Goal: Check status

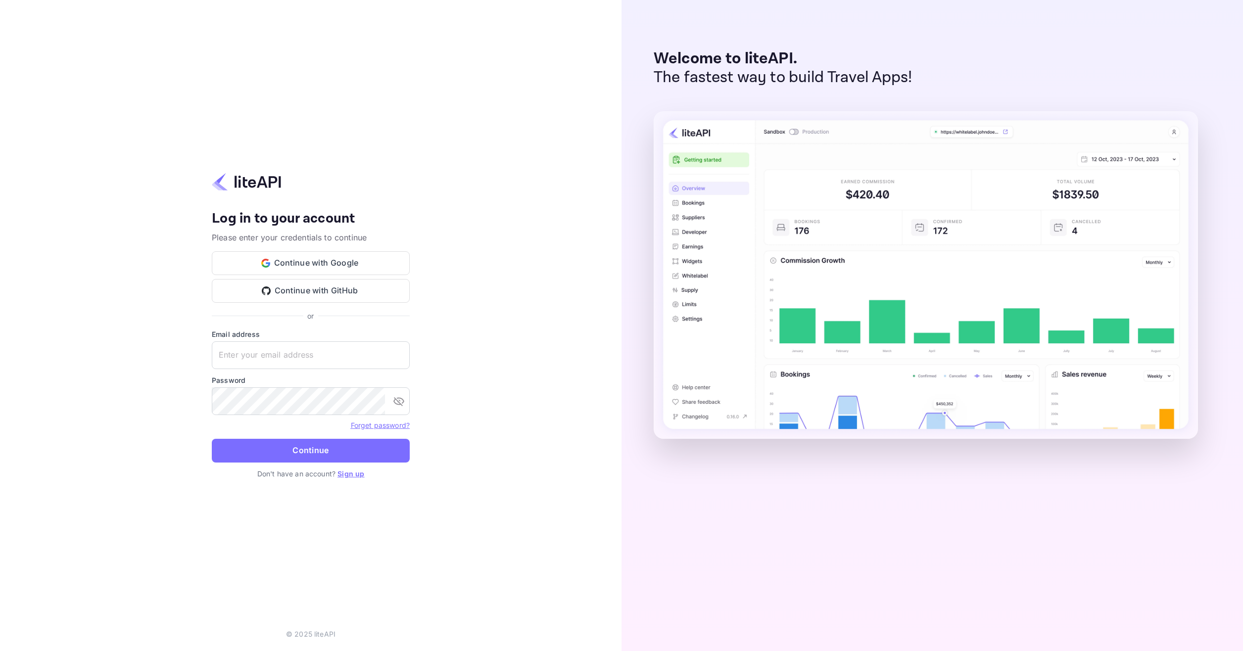
type input "adminpassword_support@yandex-team.ru"
click at [339, 427] on div "Forget password?" at bounding box center [311, 425] width 198 height 12
click at [331, 442] on button "Continue" at bounding box center [311, 451] width 198 height 24
type input "adminpassword_support@yandex-team.ru"
click at [381, 448] on button "Continue" at bounding box center [311, 451] width 198 height 24
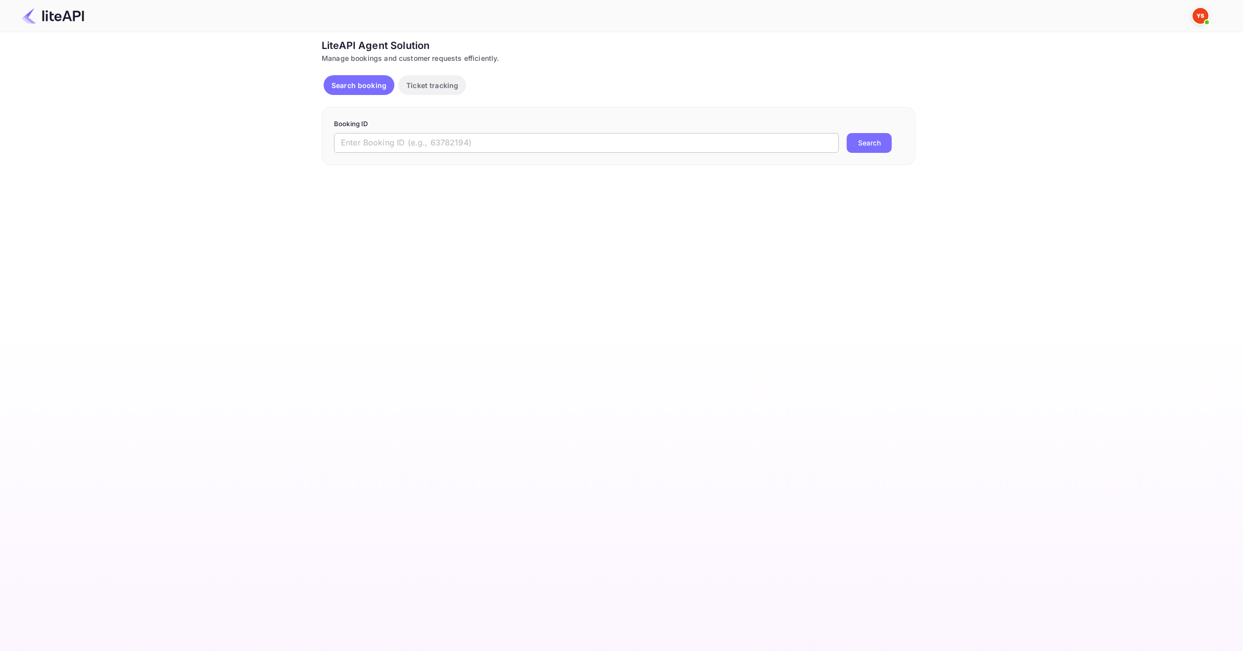
click at [374, 144] on input "text" at bounding box center [586, 143] width 505 height 20
paste input "8839795"
type input "8839795"
click at [888, 145] on button "Search" at bounding box center [869, 143] width 45 height 20
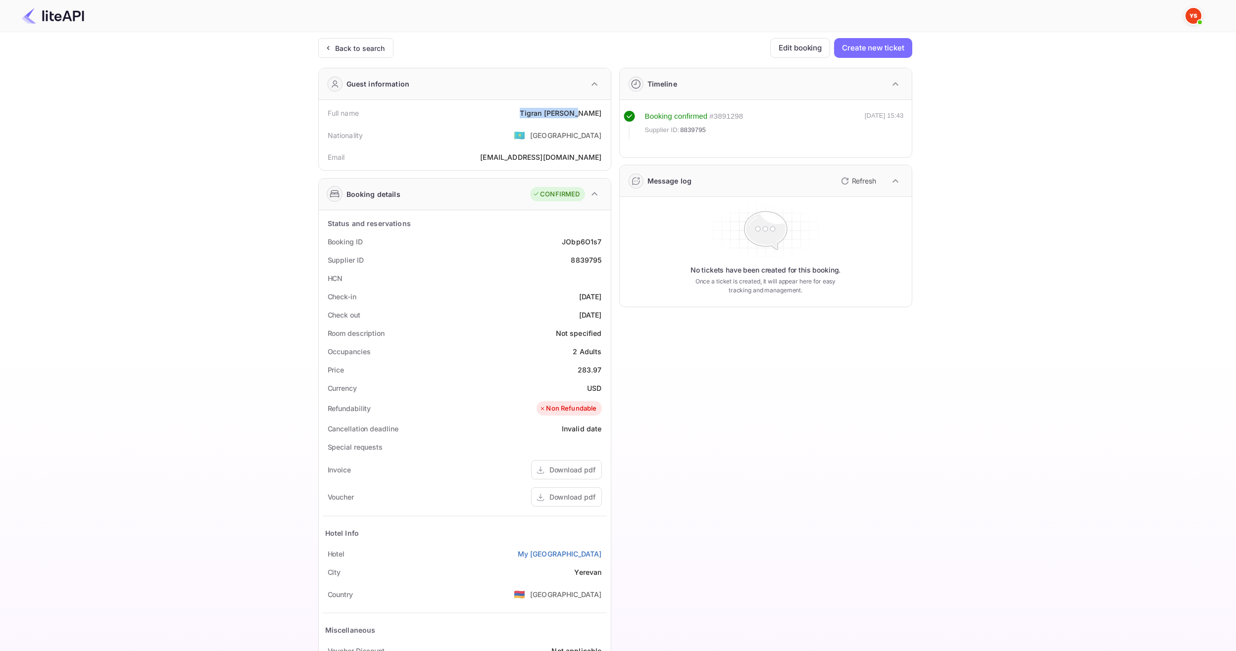
drag, startPoint x: 542, startPoint y: 114, endPoint x: 604, endPoint y: 117, distance: 62.0
click at [604, 117] on div "Full name [PERSON_NAME]" at bounding box center [465, 113] width 284 height 18
copy div "[PERSON_NAME]"
drag, startPoint x: 578, startPoint y: 372, endPoint x: 603, endPoint y: 369, distance: 24.9
click at [603, 369] on div "Price 283.97" at bounding box center [465, 370] width 284 height 18
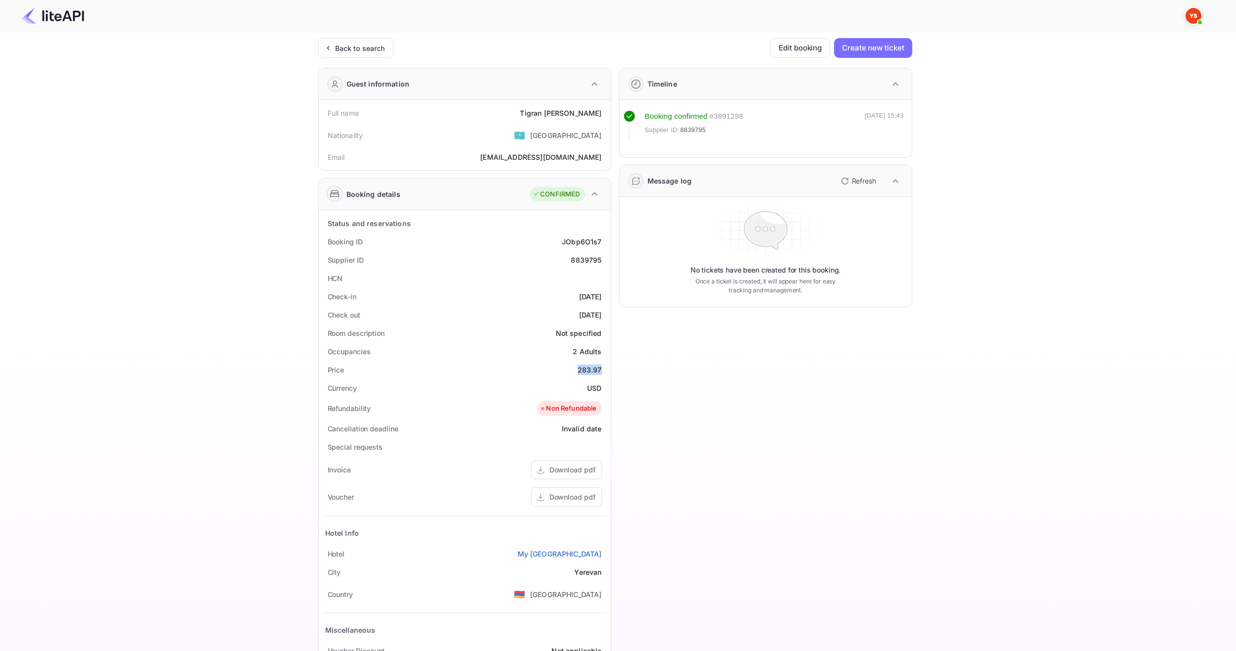
copy div "283.97"
